Goal: Information Seeking & Learning: Understand process/instructions

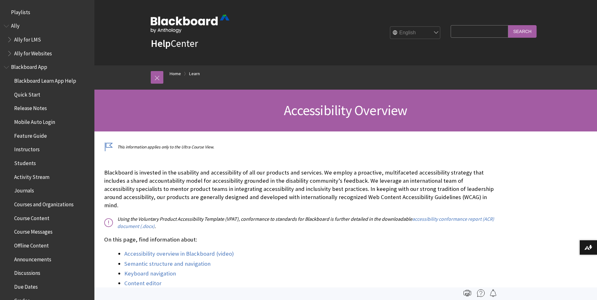
click at [30, 95] on span "Quick Start" at bounding box center [27, 93] width 26 height 8
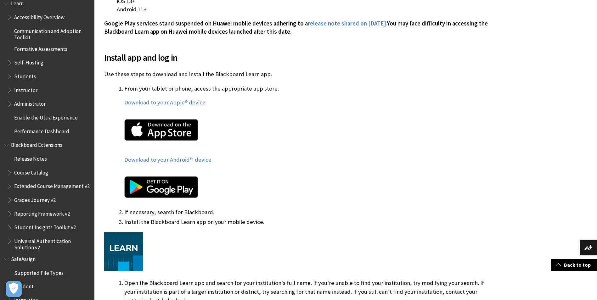
scroll to position [574, 0]
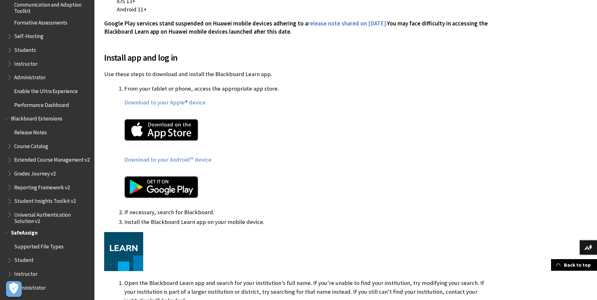
click at [30, 262] on span "Student" at bounding box center [23, 259] width 19 height 8
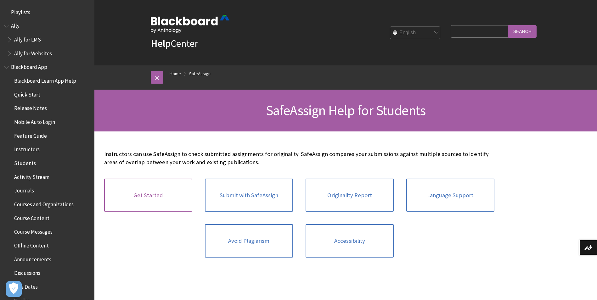
scroll to position [657, 0]
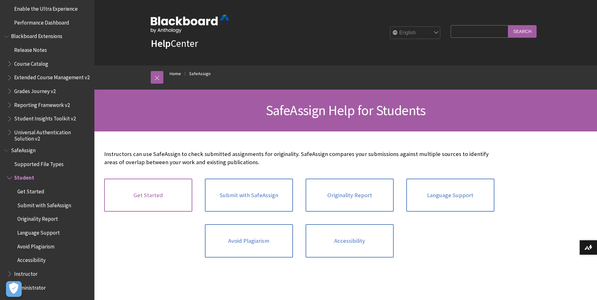
click at [160, 201] on link "Get Started" at bounding box center [148, 195] width 88 height 33
